Goal: Information Seeking & Learning: Learn about a topic

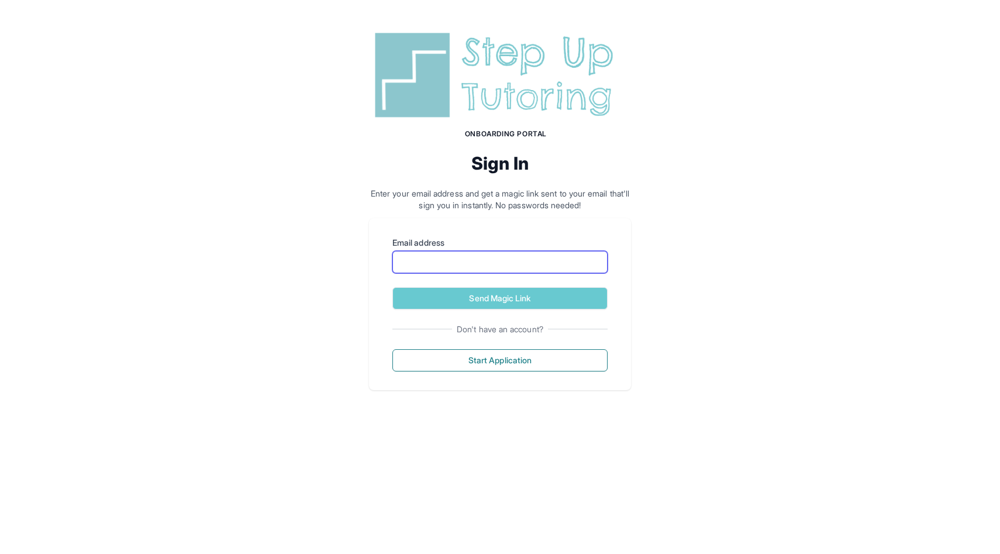
click at [439, 267] on input "Email address" at bounding box center [500, 262] width 215 height 22
type input "**********"
drag, startPoint x: 458, startPoint y: 289, endPoint x: 526, endPoint y: 184, distance: 125.1
click at [526, 184] on div "**********" at bounding box center [500, 209] width 1000 height 418
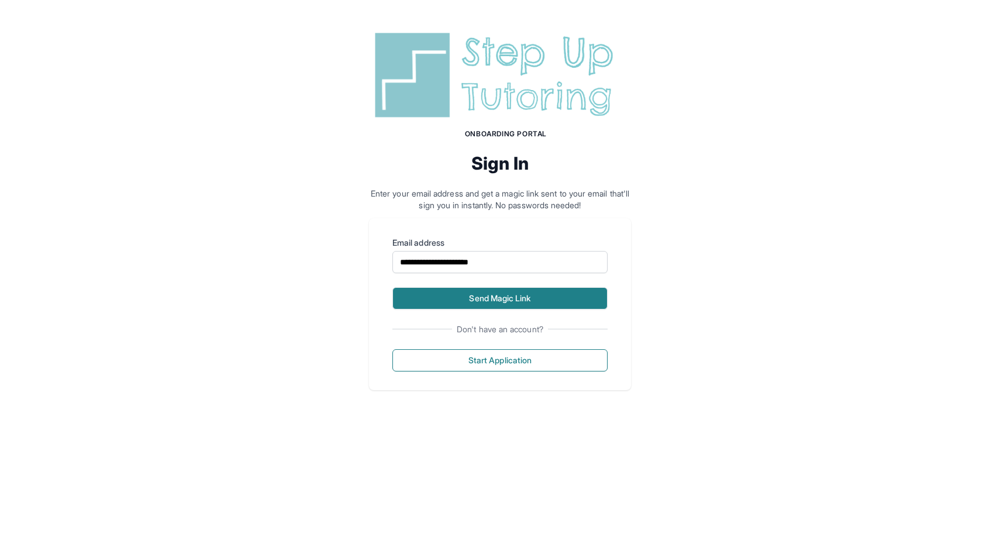
click at [486, 295] on button "Send Magic Link" at bounding box center [500, 298] width 215 height 22
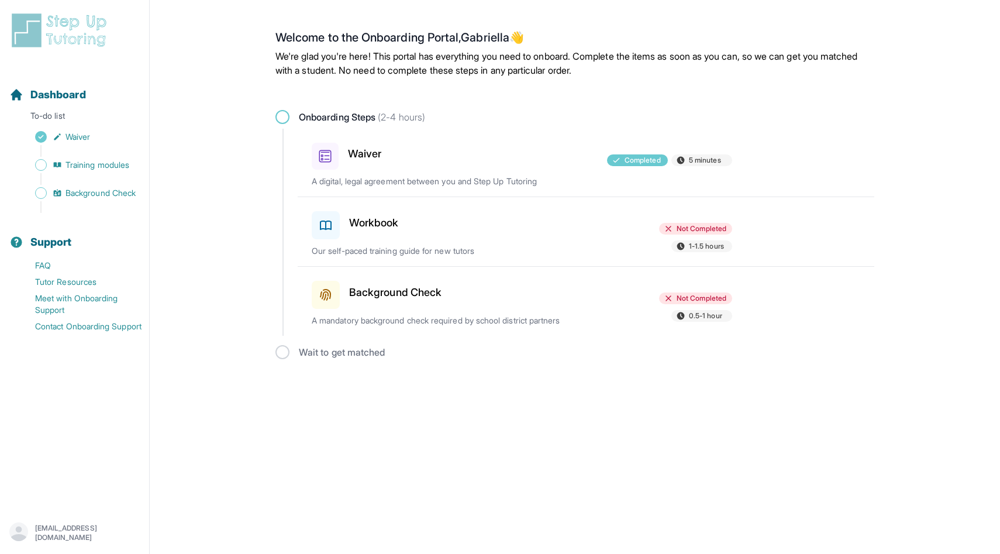
click at [469, 238] on div at bounding box center [522, 222] width 136 height 33
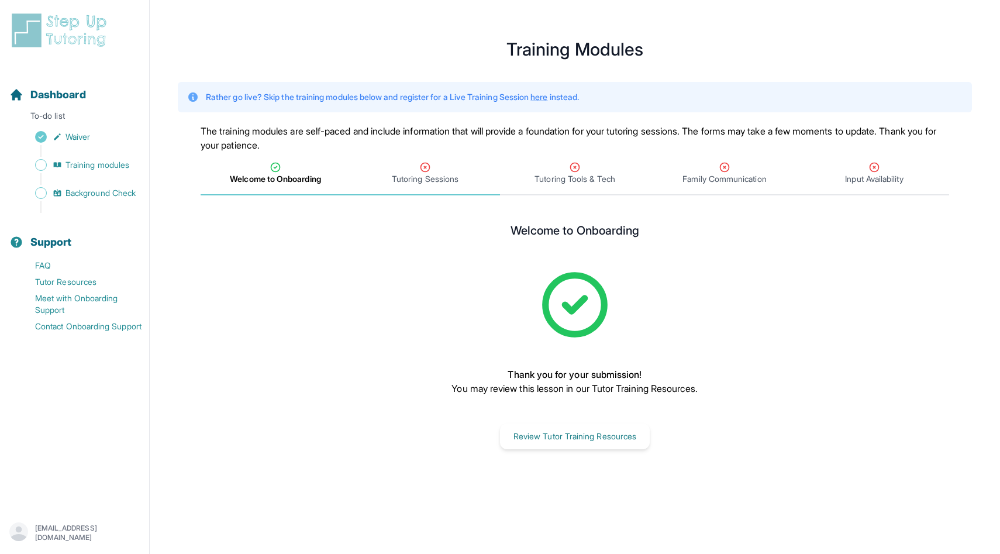
click at [433, 181] on span "Tutoring Sessions" at bounding box center [425, 179] width 67 height 12
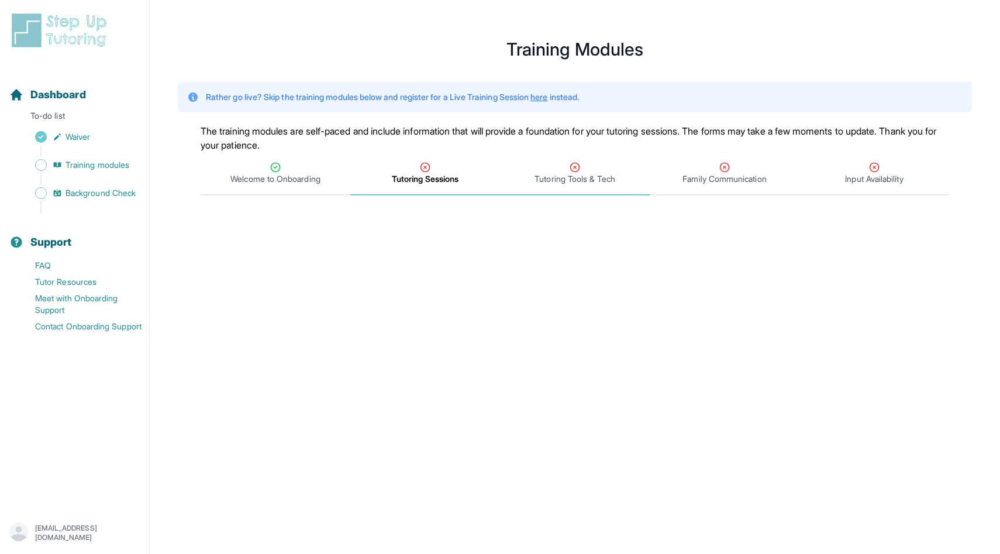
click at [564, 178] on span "Tutoring Tools & Tech" at bounding box center [575, 179] width 80 height 12
click at [311, 180] on span "Welcome to Onboarding" at bounding box center [274, 179] width 89 height 12
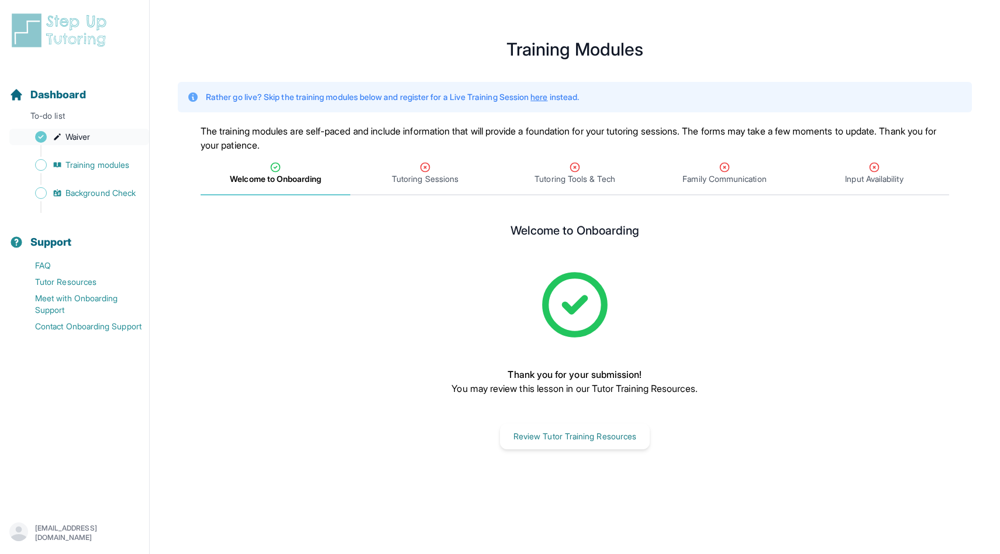
click at [121, 139] on link "Waiver" at bounding box center [79, 137] width 140 height 16
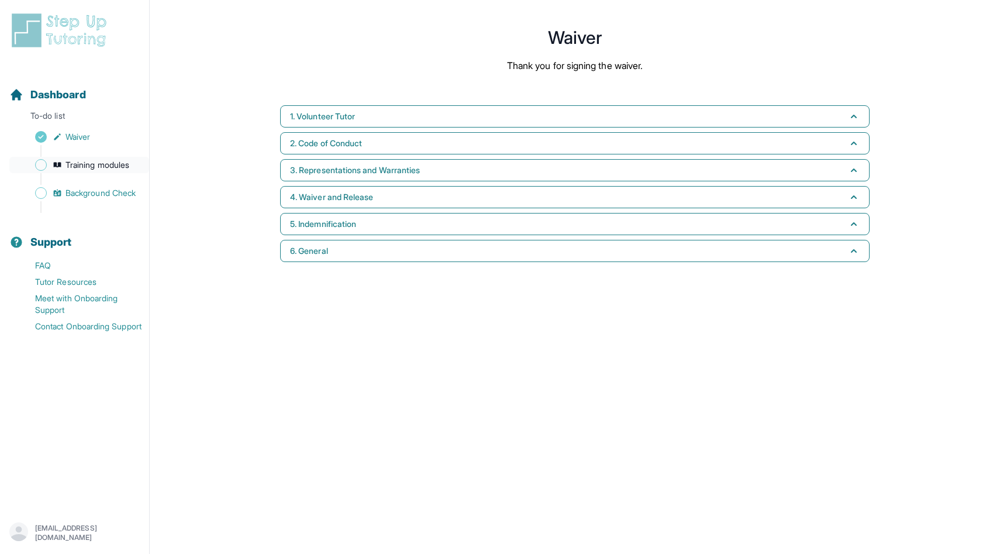
click at [102, 159] on span "Training modules" at bounding box center [98, 165] width 64 height 12
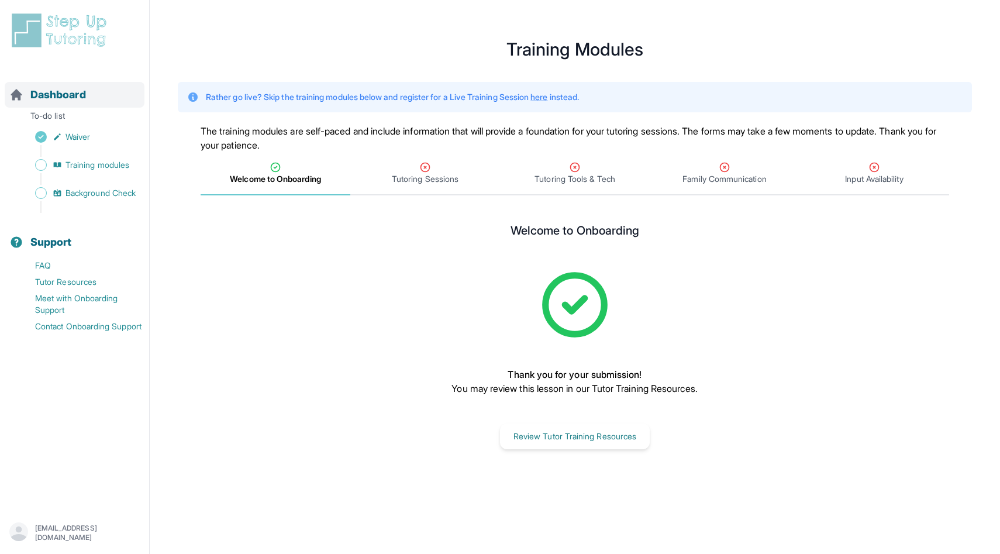
click at [70, 102] on span "Dashboard" at bounding box center [58, 95] width 56 height 16
